Goal: Transaction & Acquisition: Purchase product/service

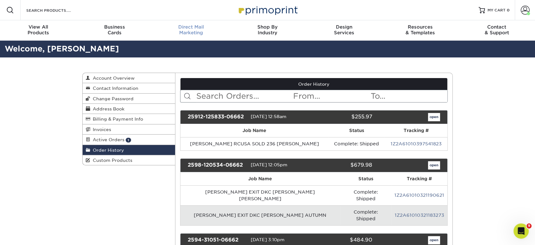
click at [194, 28] on span "Direct Mail" at bounding box center [191, 27] width 76 height 6
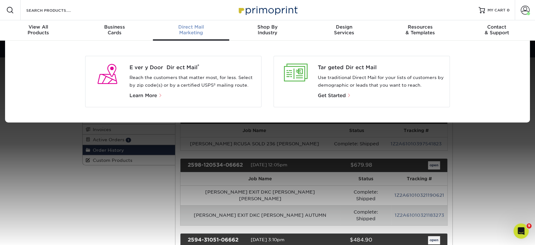
click at [181, 62] on div "Every Door Direct Mail ® Reach the customers that matter most, for less. Select…" at bounding box center [173, 81] width 176 height 51
click at [181, 69] on span "Every Door Direct Mail ®" at bounding box center [193, 68] width 127 height 8
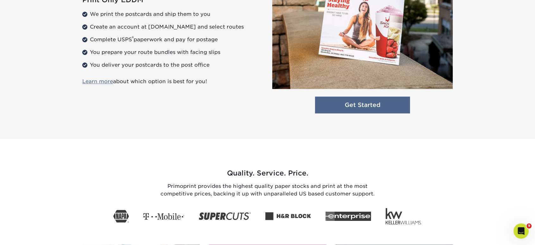
scroll to position [860, 0]
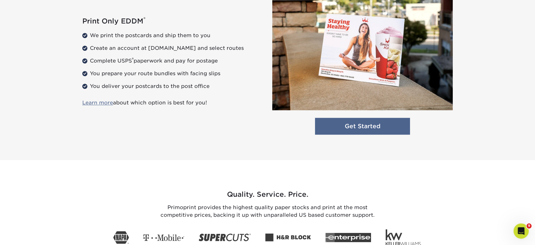
click at [361, 120] on link "Get Started" at bounding box center [362, 126] width 95 height 17
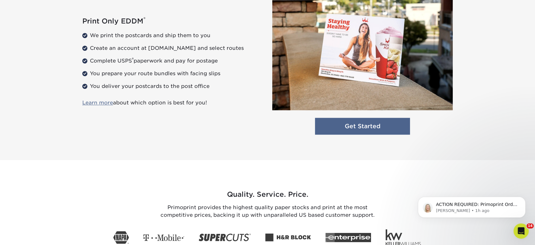
scroll to position [0, 0]
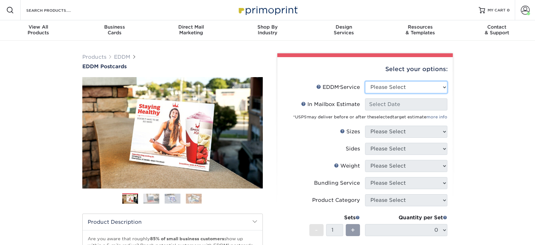
click at [374, 90] on select "Please Select Full Service Print Only" at bounding box center [406, 87] width 82 height 12
select select "print_only"
click at [365, 81] on select "Please Select Full Service Print Only" at bounding box center [406, 87] width 82 height 12
select select "-1"
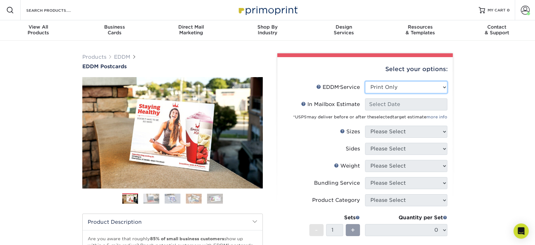
select select "-1"
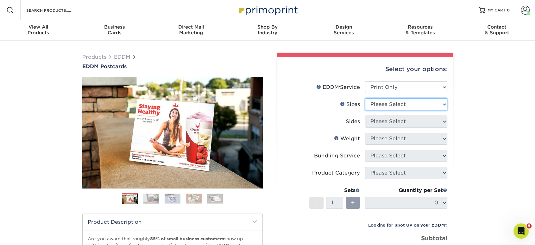
click at [378, 101] on select "Please Select 4.5" x 12" 6" x 12" 6.5" x 8" 6.5" x 9" 6.5" x 12" 7" x 8.5" 8" x…" at bounding box center [406, 104] width 82 height 12
select select "6.50x9.00"
click at [365, 98] on select "Please Select 4.5" x 12" 6" x 12" 6.5" x 8" 6.5" x 9" 6.5" x 12" 7" x 8.5" 8" x…" at bounding box center [406, 104] width 82 height 12
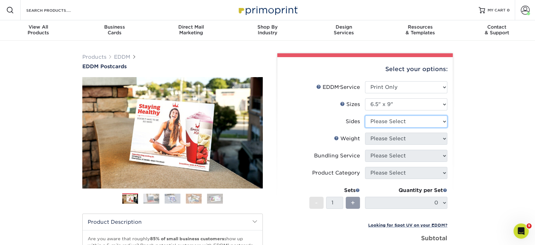
click at [396, 119] on select "Please Select Print Both Sides Print Front Only" at bounding box center [406, 121] width 82 height 12
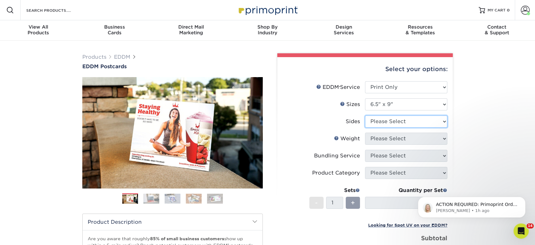
select select "13abbda7-1d64-4f25-8bb2-c179b224825d"
click at [365, 115] on select "Please Select Print Both Sides Print Front Only" at bounding box center [406, 121] width 82 height 12
click at [394, 137] on select "Please Select 16PT 14PT" at bounding box center [406, 138] width 82 height 12
select select "16PT"
click at [365, 132] on select "Please Select 16PT 14PT" at bounding box center [406, 138] width 82 height 12
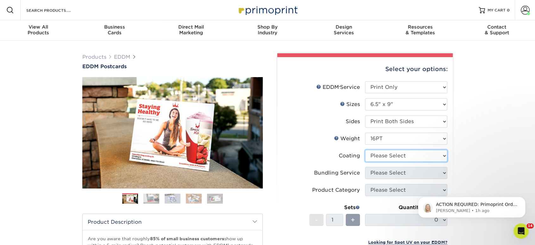
click at [395, 156] on select at bounding box center [406, 156] width 82 height 12
select select "ae367451-b2b8-45df-a344-0f05b6a12993"
click at [365, 150] on select at bounding box center [406, 156] width 82 height 12
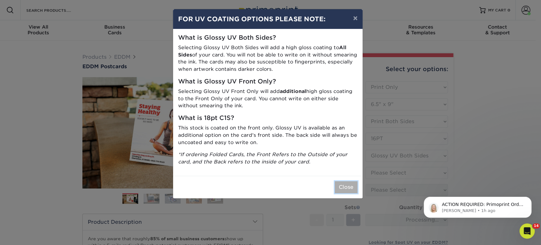
click at [351, 183] on button "Close" at bounding box center [346, 187] width 23 height 12
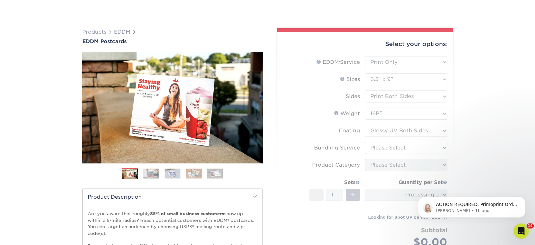
scroll to position [70, 0]
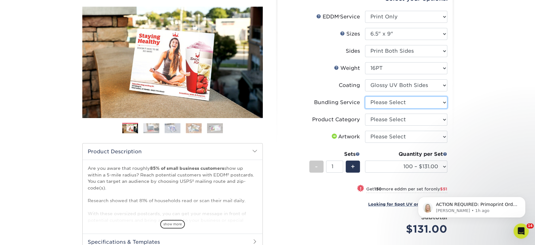
click at [396, 104] on select "Please Select No Bundling Services Yes, Bundles of 50 (+2 Days) Yes, Bundles of…" at bounding box center [406, 102] width 82 height 12
select select "58689abb-25c0-461c-a4c3-a80b627d6649"
click at [365, 96] on select "Please Select No Bundling Services Yes, Bundles of 50 (+2 Days) Yes, Bundles of…" at bounding box center [406, 102] width 82 height 12
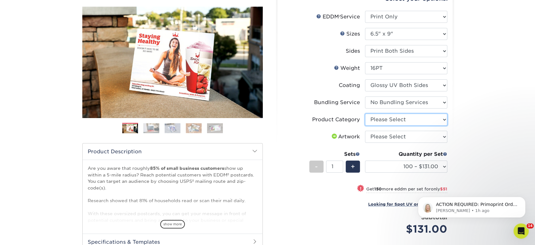
click at [393, 122] on select "Please Select Postcards" at bounding box center [406, 119] width 82 height 12
select select "9b7272e0-d6c8-4c3c-8e97-d3a1bcdab858"
click at [365, 113] on select "Please Select Postcards" at bounding box center [406, 119] width 82 height 12
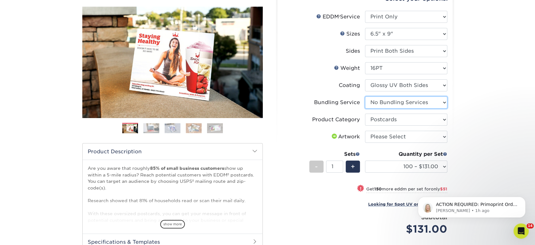
click at [405, 106] on select "Please Select No Bundling Services Yes, Bundles of 50 (+2 Days) Yes, Bundles of…" at bounding box center [406, 102] width 82 height 12
click at [477, 84] on div "Products EDDM EDDM Postcards Previous Next" at bounding box center [267, 150] width 535 height 360
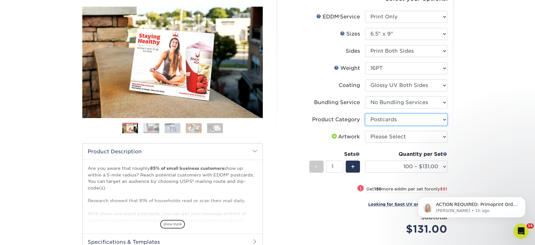
click at [416, 119] on select "Please Select Postcards" at bounding box center [406, 119] width 82 height 12
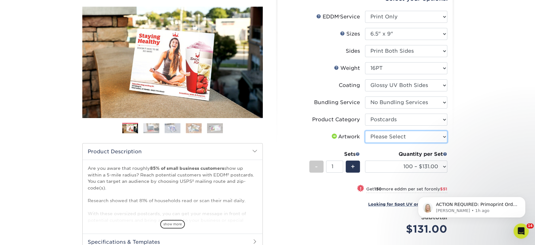
click at [412, 141] on select "Please Select I will upload files I need a design - $150" at bounding box center [406, 137] width 82 height 12
select select "upload"
click at [365, 131] on select "Please Select I will upload files I need a design - $150" at bounding box center [406, 137] width 82 height 12
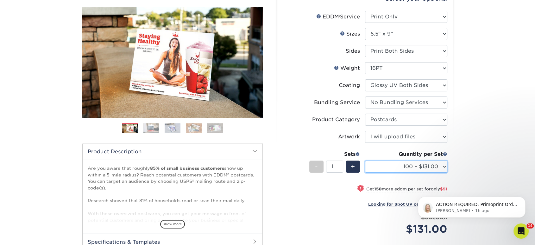
click at [390, 171] on select "100 – $131.00 250 – $182.00 500 – $203.00 1000 – $227.00 2500 – $379.00 5000 – …" at bounding box center [406, 166] width 82 height 12
select select "2500 – $379.00"
click at [365, 160] on select "100 – $131.00 250 – $182.00 500 – $203.00 1000 – $227.00 2500 – $379.00 5000 – …" at bounding box center [406, 166] width 82 height 12
click at [469, 115] on div "Products EDDM EDDM Postcards Previous Next" at bounding box center [267, 150] width 535 height 360
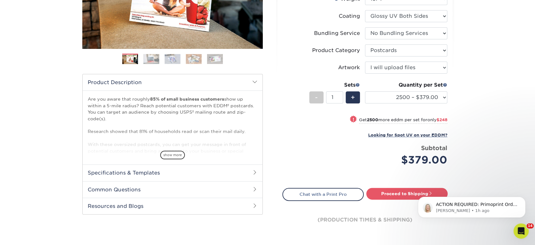
scroll to position [176, 0]
